Goal: Task Accomplishment & Management: Manage account settings

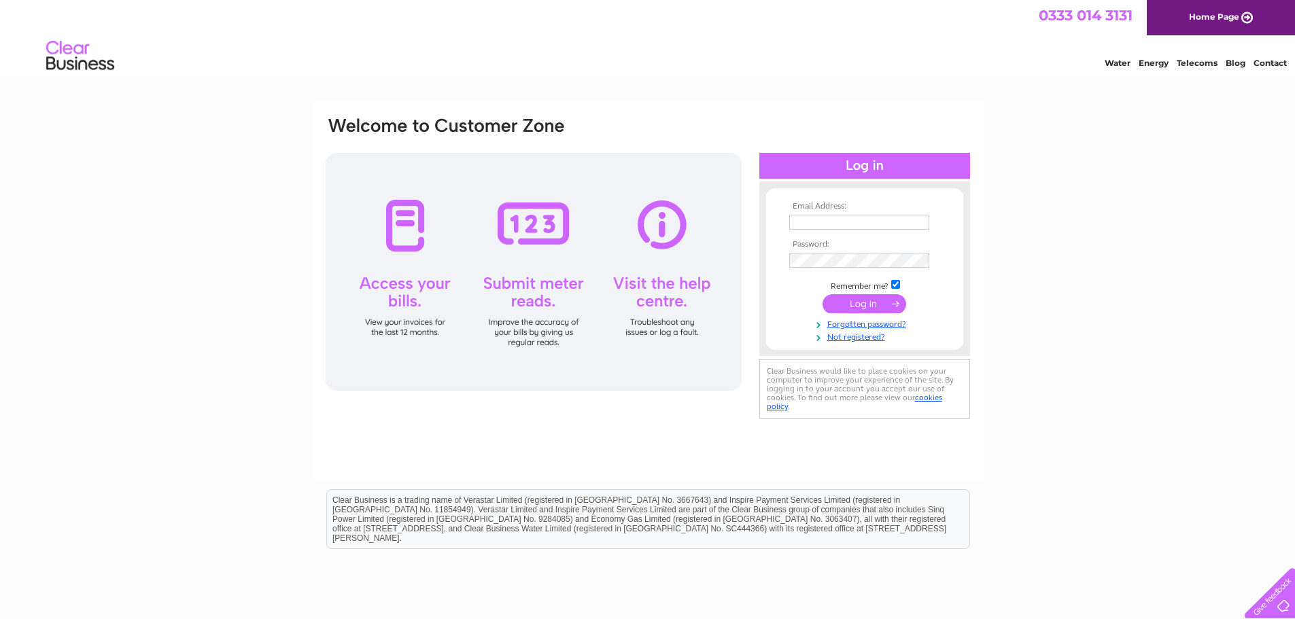
type input "purchase@totallywicked.co.uk"
click at [878, 303] on input "submit" at bounding box center [865, 303] width 84 height 19
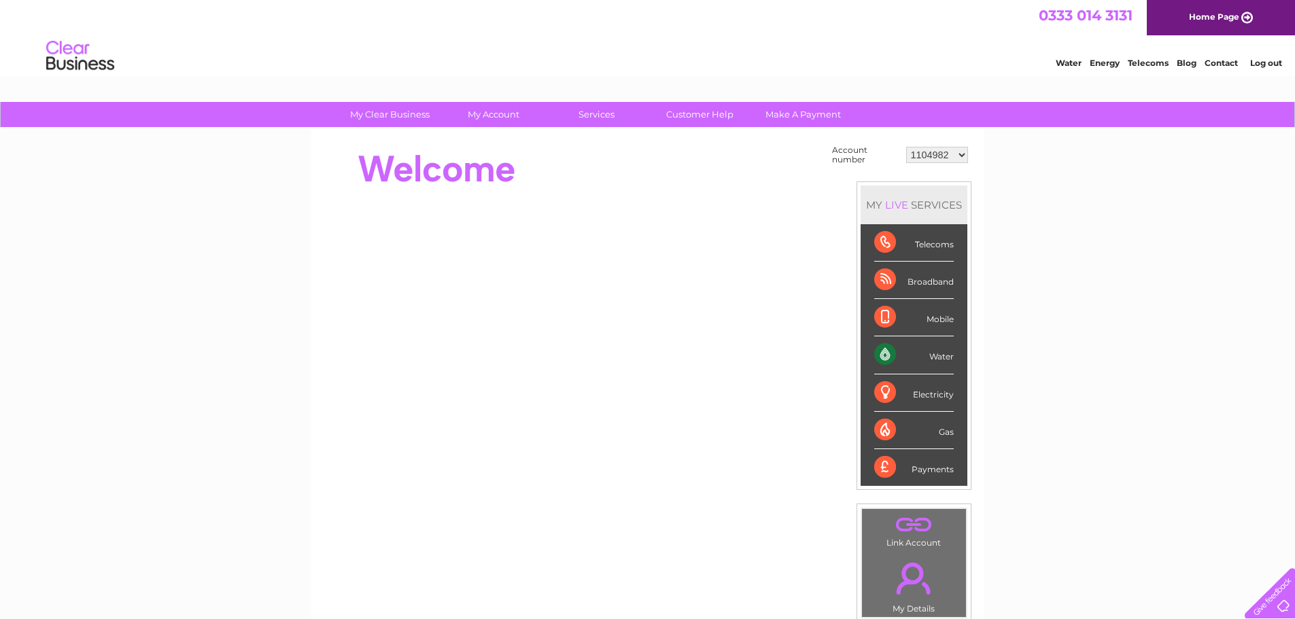
click at [937, 156] on select "1104982 30277995 30282426 30282839 30312363 30317015" at bounding box center [937, 155] width 62 height 16
click at [958, 156] on select "1104982 30277995 30282426 30282839 30312363 30317015" at bounding box center [937, 155] width 62 height 16
click at [906, 147] on select "1104982 30277995 30282426 30282839 30312363 30317015" at bounding box center [937, 155] width 62 height 16
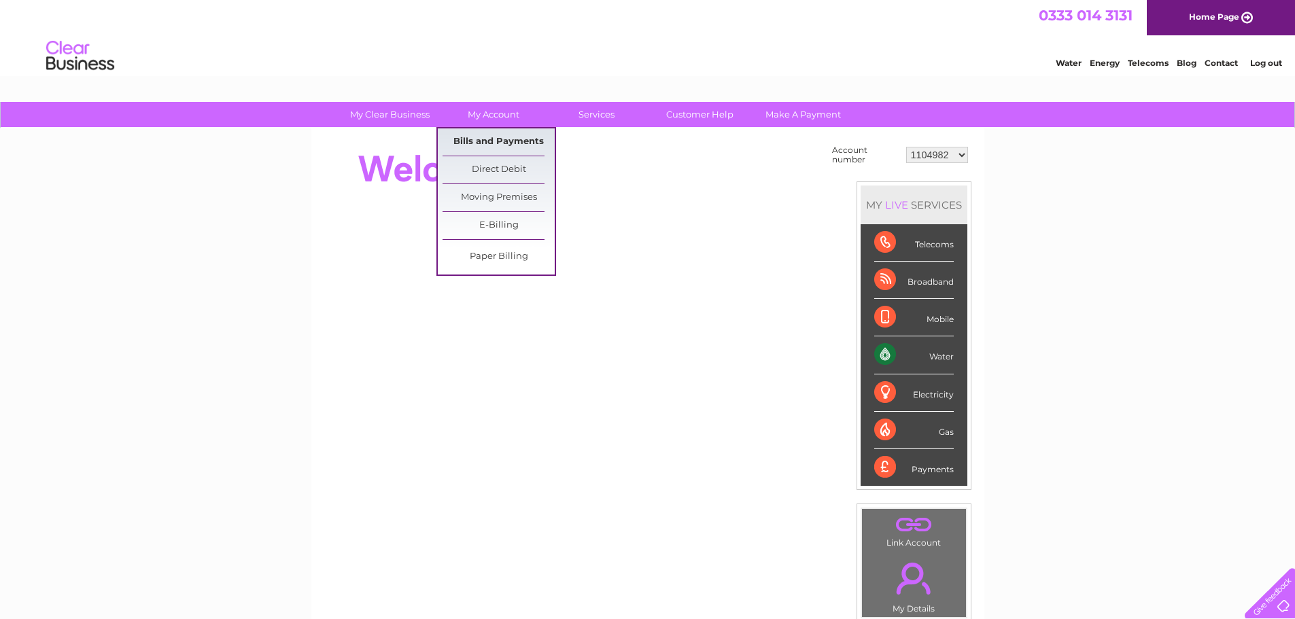
click at [483, 145] on link "Bills and Payments" at bounding box center [499, 141] width 112 height 27
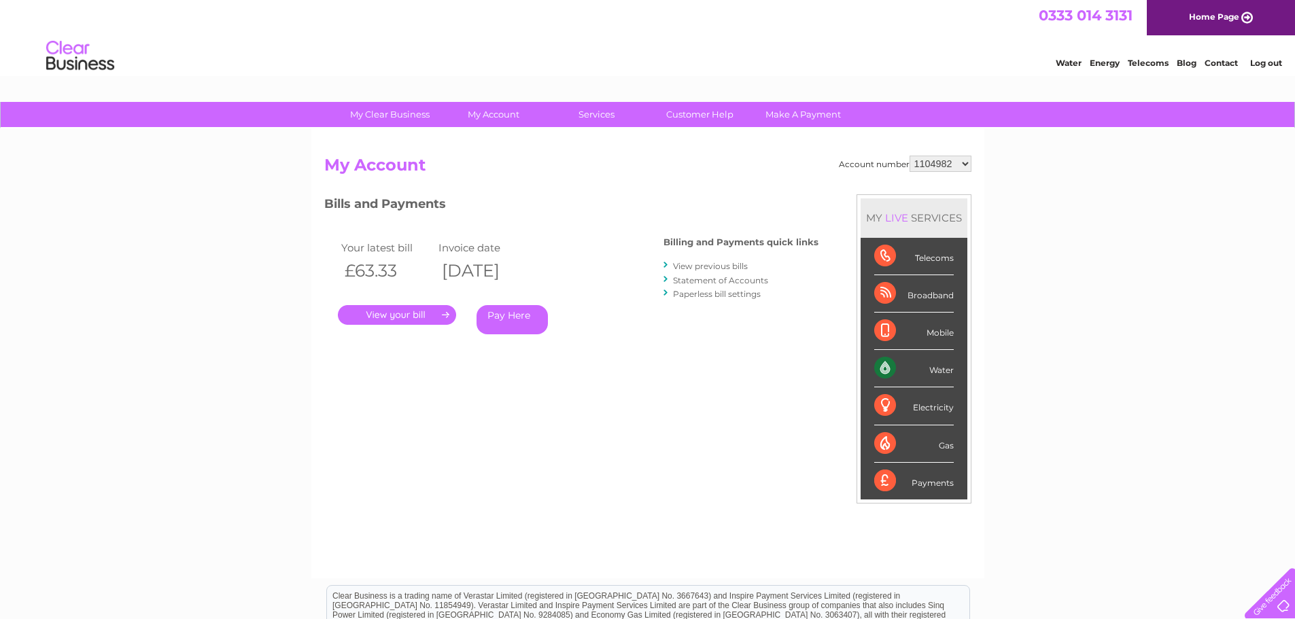
click at [388, 317] on link "." at bounding box center [397, 315] width 118 height 20
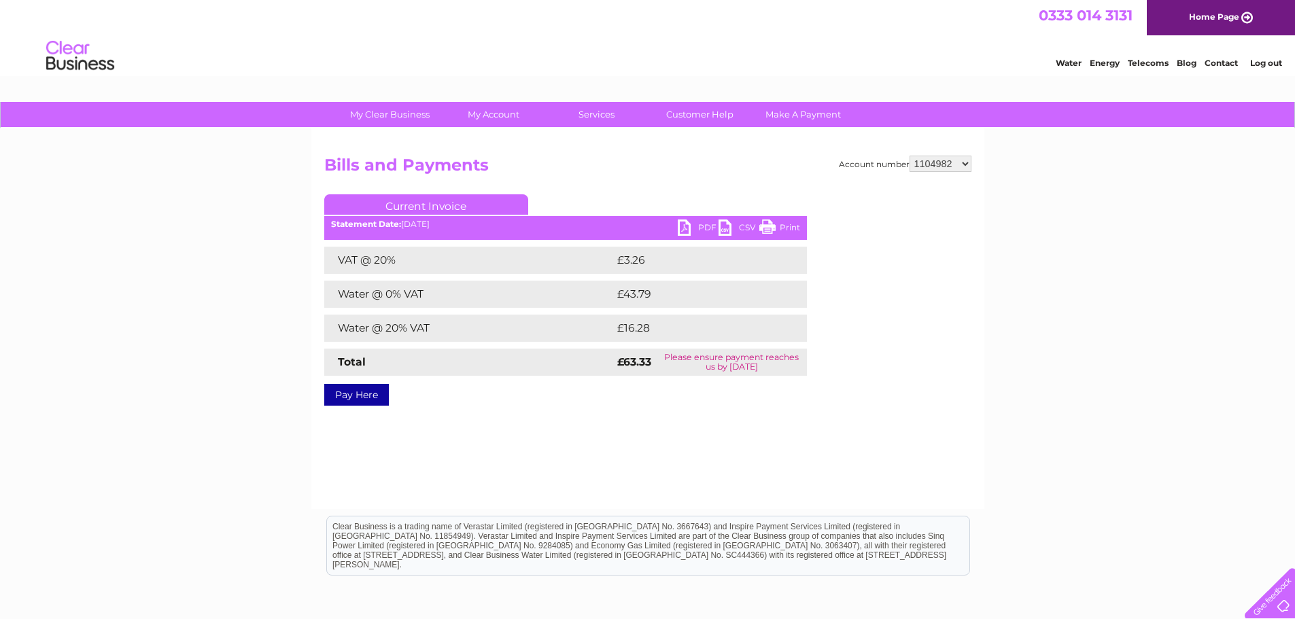
click at [689, 226] on link "PDF" at bounding box center [698, 230] width 41 height 20
click at [941, 159] on select "1104982 30277995 30282426 30282839 30312363 30317015" at bounding box center [941, 164] width 62 height 16
select select "30277995"
click at [910, 156] on select "1104982 30277995 30282426 30282839 30312363 30317015" at bounding box center [941, 164] width 62 height 16
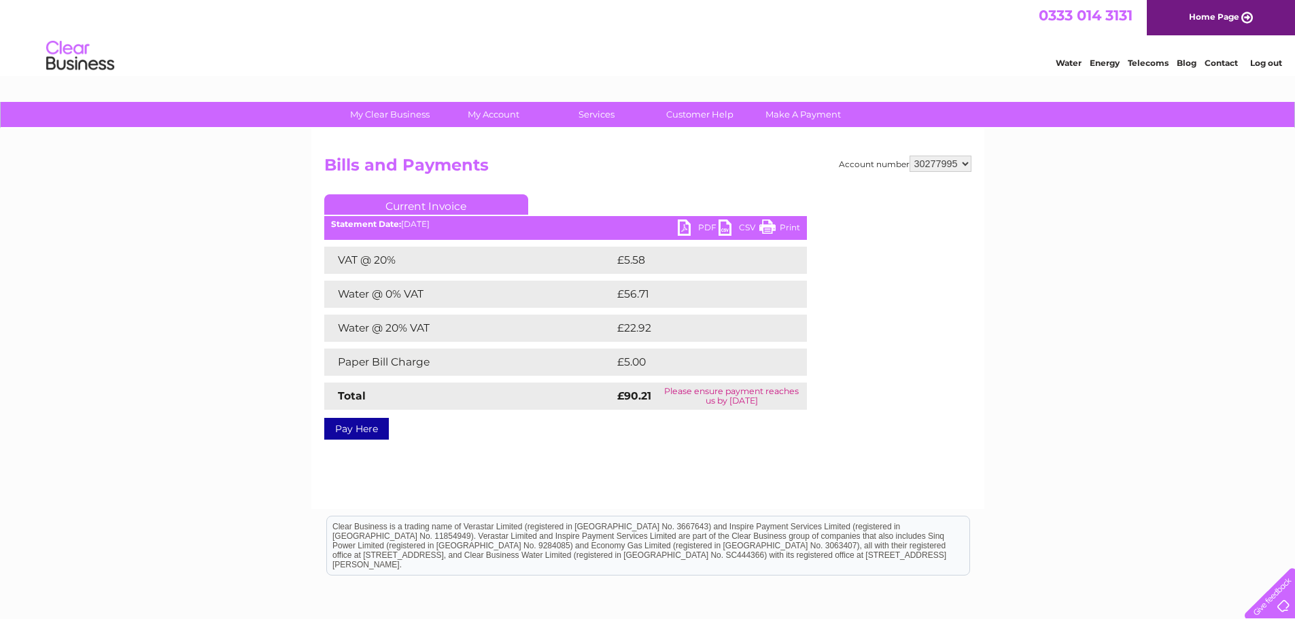
click at [935, 163] on select "1104982 30277995 30282426 30282839 30312363 30317015" at bounding box center [941, 164] width 62 height 16
select select "30282426"
click at [910, 156] on select "1104982 30277995 30282426 30282839 30312363 30317015" at bounding box center [941, 164] width 62 height 16
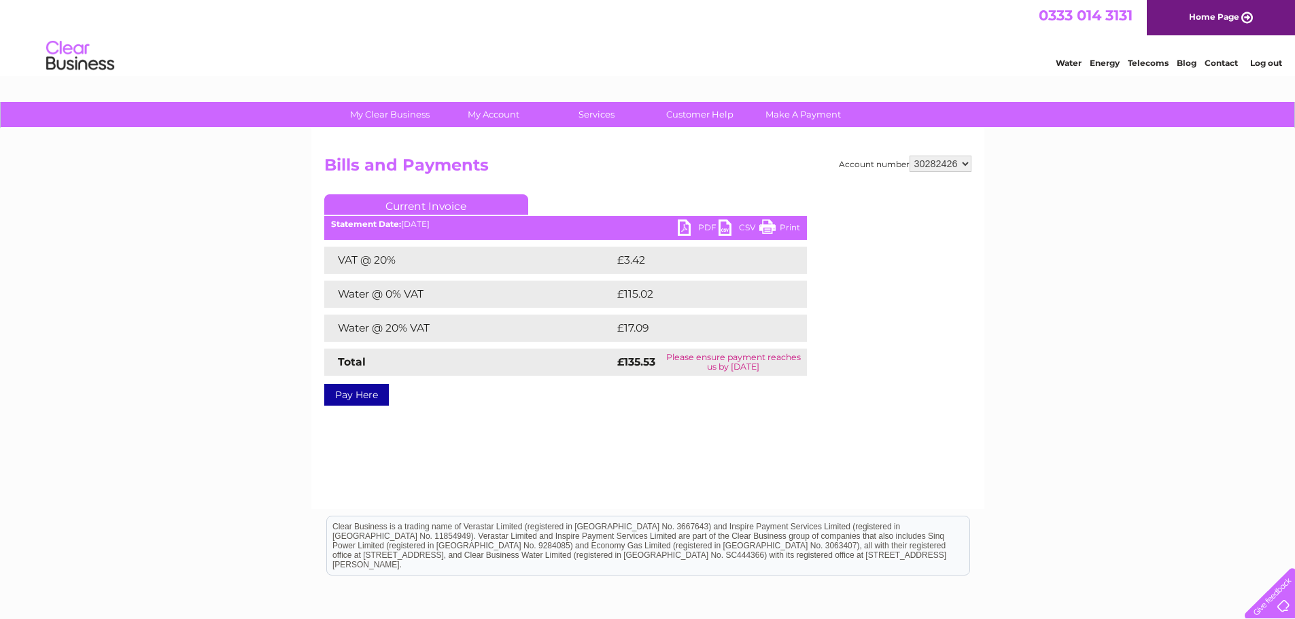
click at [938, 163] on select "1104982 30277995 30282426 30282839 30312363 30317015" at bounding box center [941, 164] width 62 height 16
select select "30282839"
click at [910, 156] on select "1104982 30277995 30282426 30282839 30312363 30317015" at bounding box center [941, 164] width 62 height 16
click at [938, 162] on select "1104982 30277995 30282426 30282839 30312363 30317015" at bounding box center [941, 164] width 62 height 16
select select "30312363"
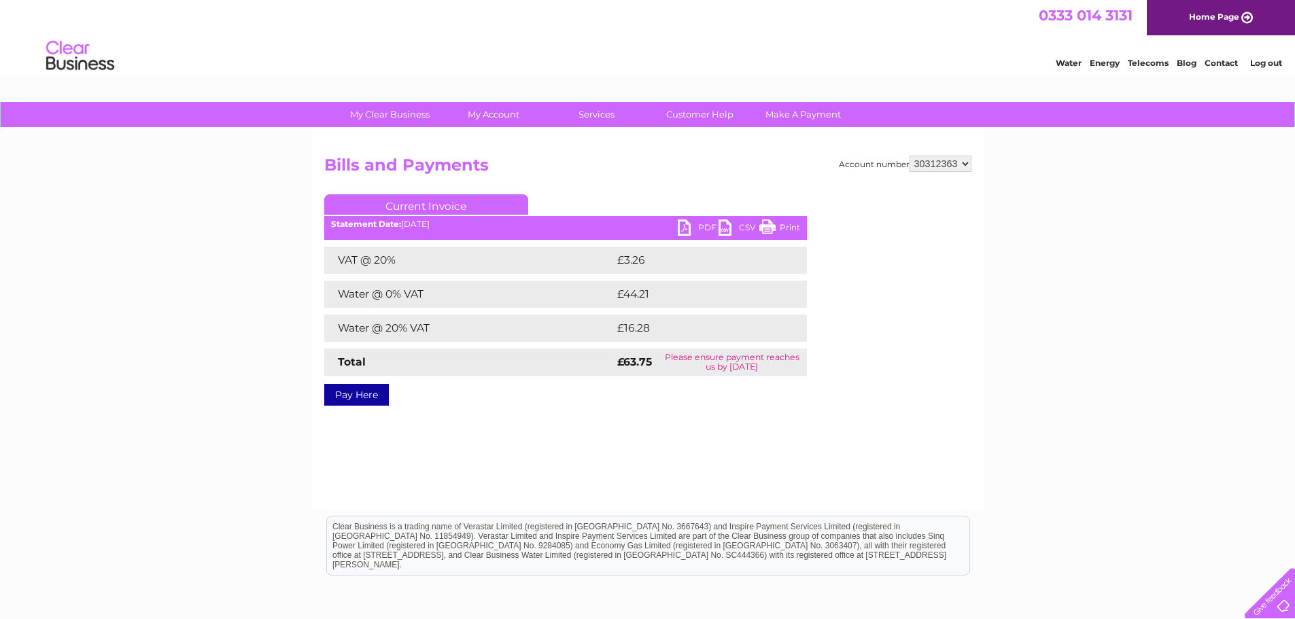
click at [910, 156] on select "1104982 30277995 30282426 30282839 30312363 30317015" at bounding box center [941, 164] width 62 height 16
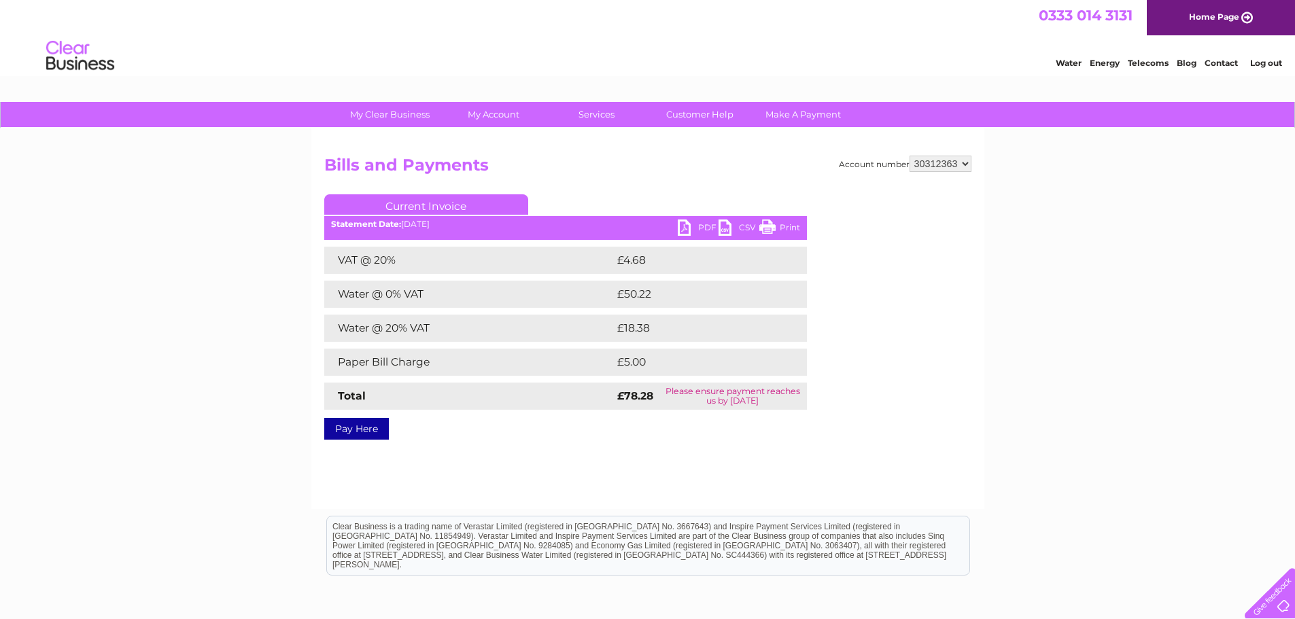
click at [938, 162] on select "1104982 30277995 30282426 30282839 30312363 30317015" at bounding box center [941, 164] width 62 height 16
select select "30317015"
click at [910, 156] on select "1104982 30277995 30282426 30282839 30312363 30317015" at bounding box center [941, 164] width 62 height 16
click at [940, 163] on select "1104982 30277995 30282426 30282839 30312363 30317015" at bounding box center [941, 164] width 62 height 16
select select "1104982"
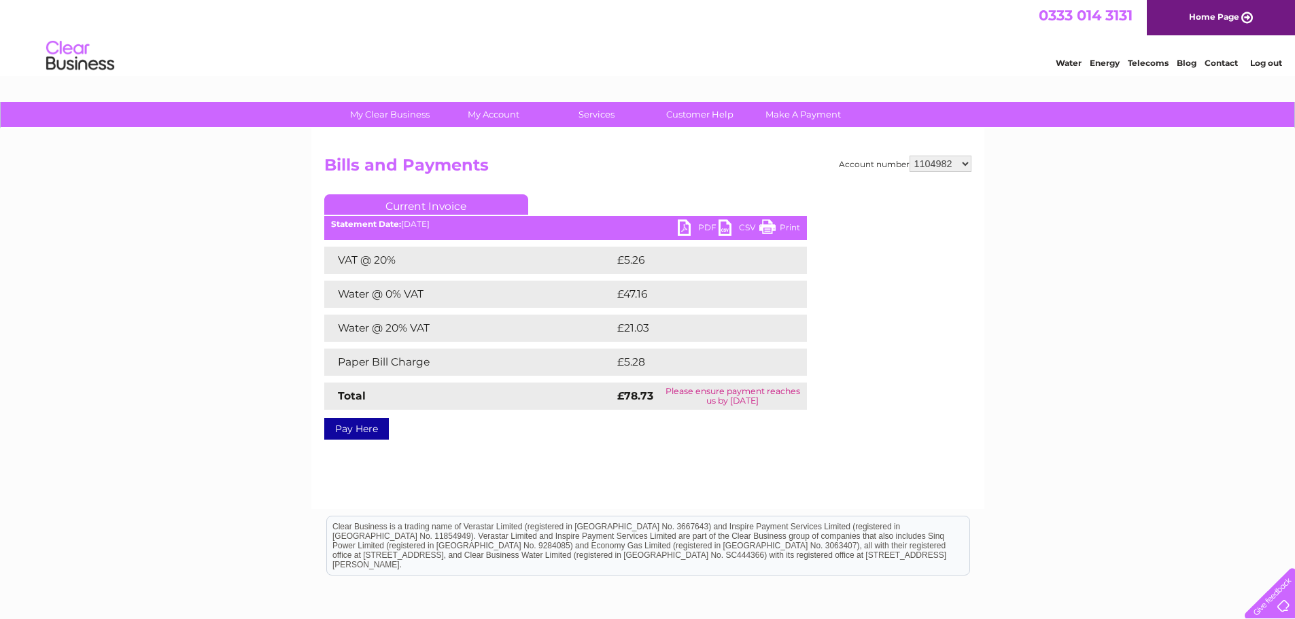
click at [910, 156] on select "1104982 30277995 30282426 30282839 30312363 30317015" at bounding box center [941, 164] width 62 height 16
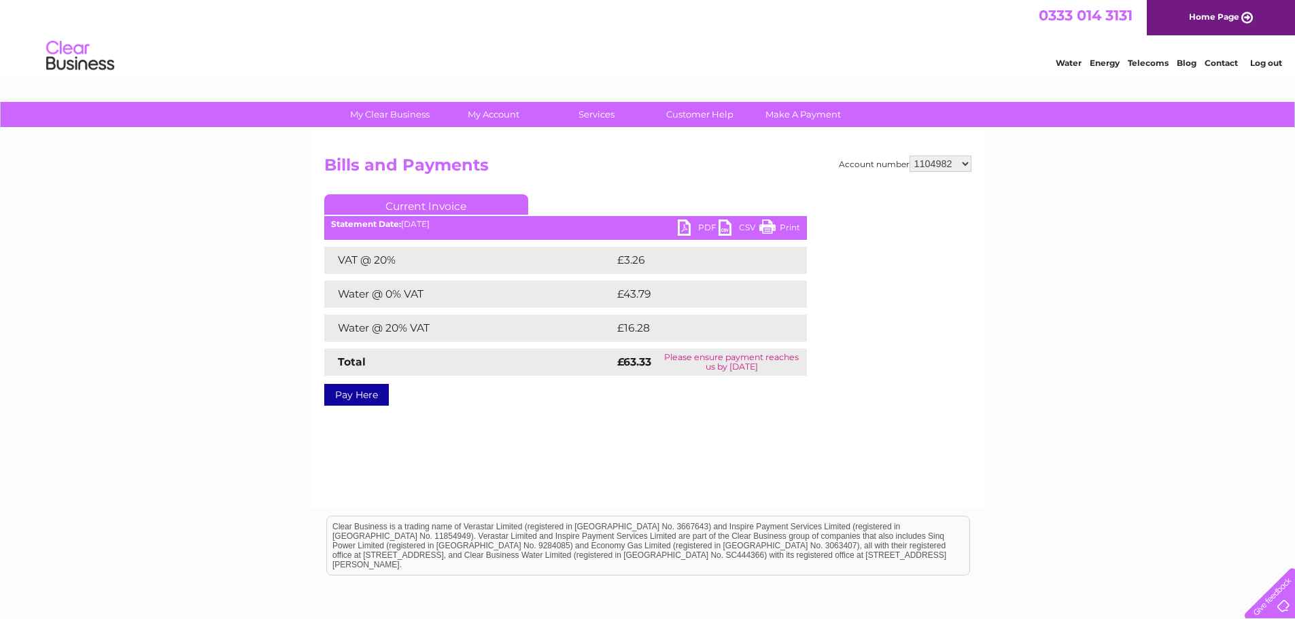
click at [692, 226] on link "PDF" at bounding box center [698, 230] width 41 height 20
